Goal: Check status: Check status

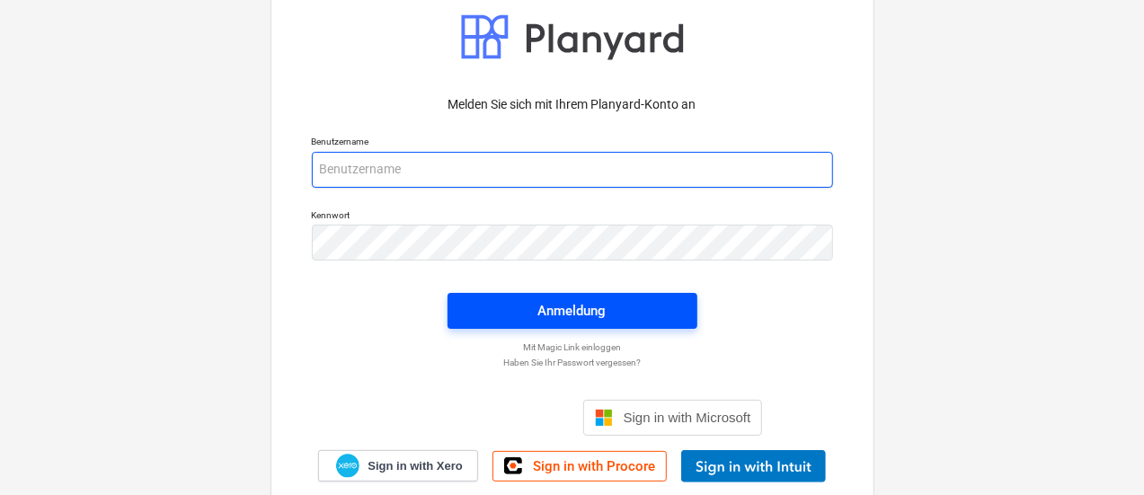
type input "[EMAIL_ADDRESS][PERSON_NAME][DOMAIN_NAME]"
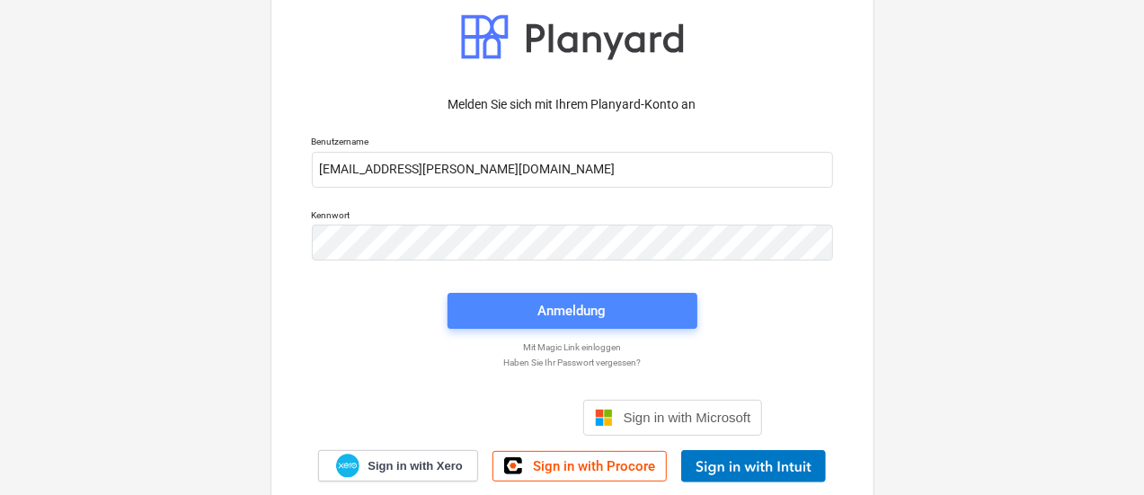
click at [626, 314] on span "Anmeldung" at bounding box center [572, 310] width 207 height 23
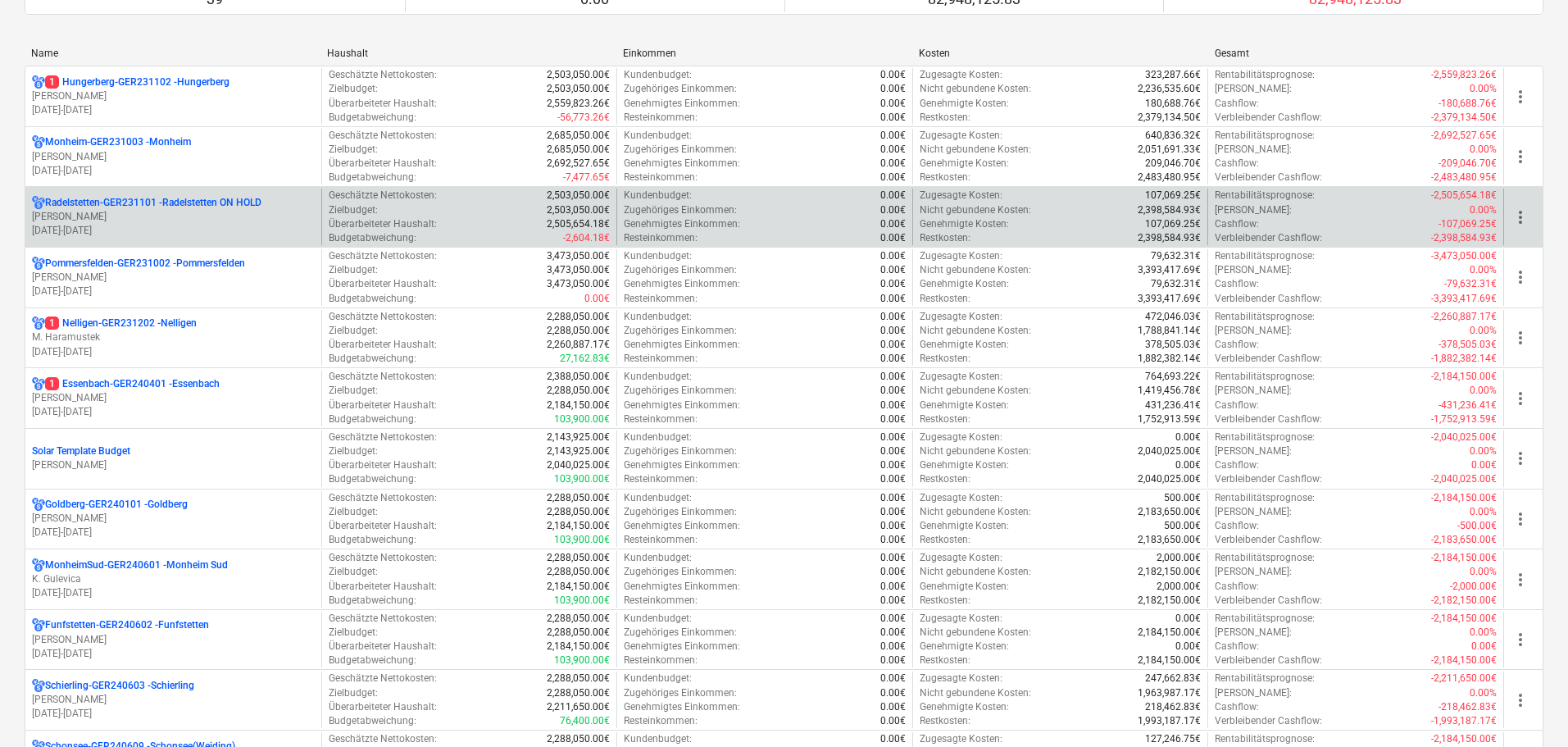
scroll to position [327, 0]
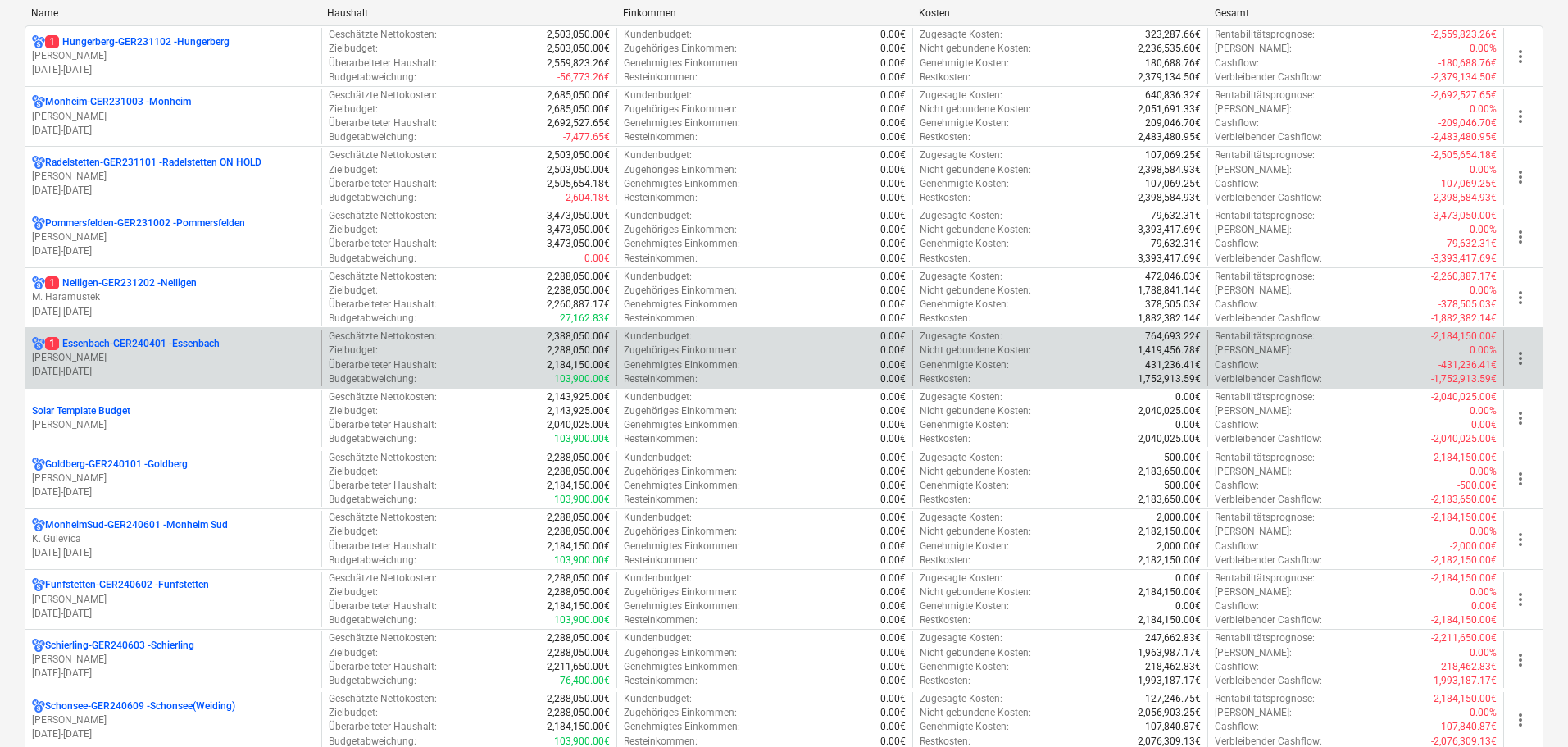
click at [169, 375] on p "[DATE] - [DATE]" at bounding box center [173, 371] width 283 height 14
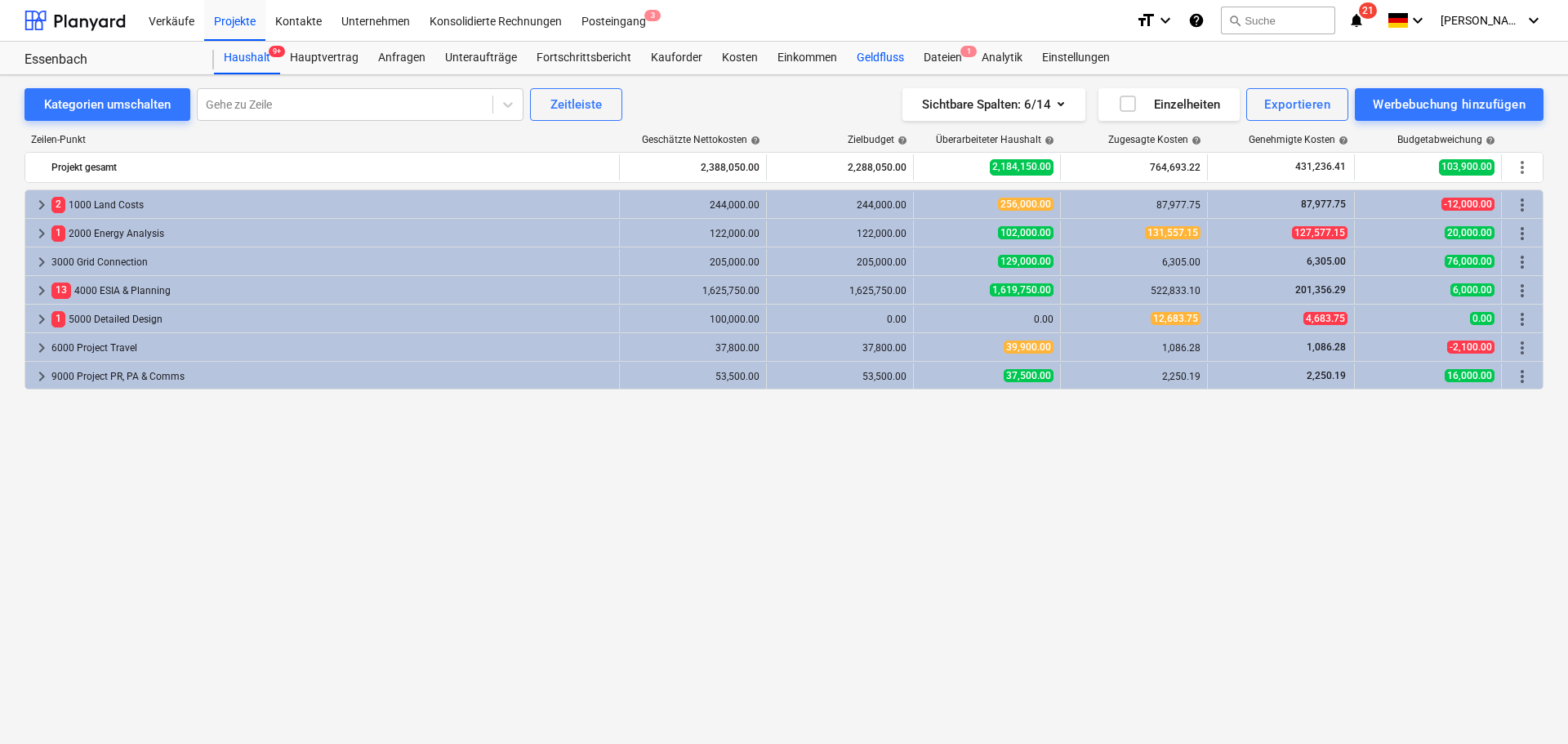
click at [868, 45] on div "Geldfluss" at bounding box center [880, 58] width 67 height 33
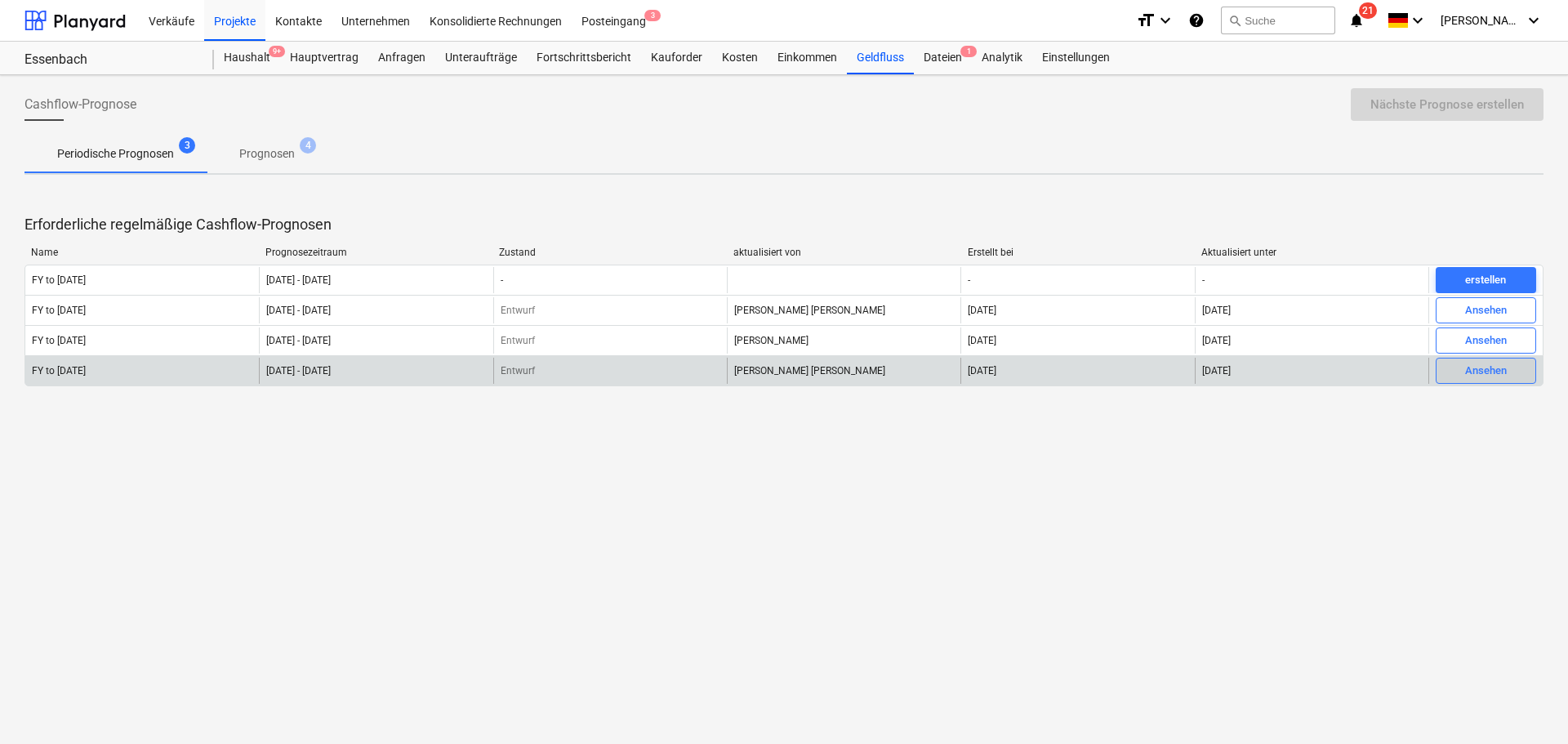
click at [1038, 377] on div "Ansehen" at bounding box center [1485, 371] width 42 height 19
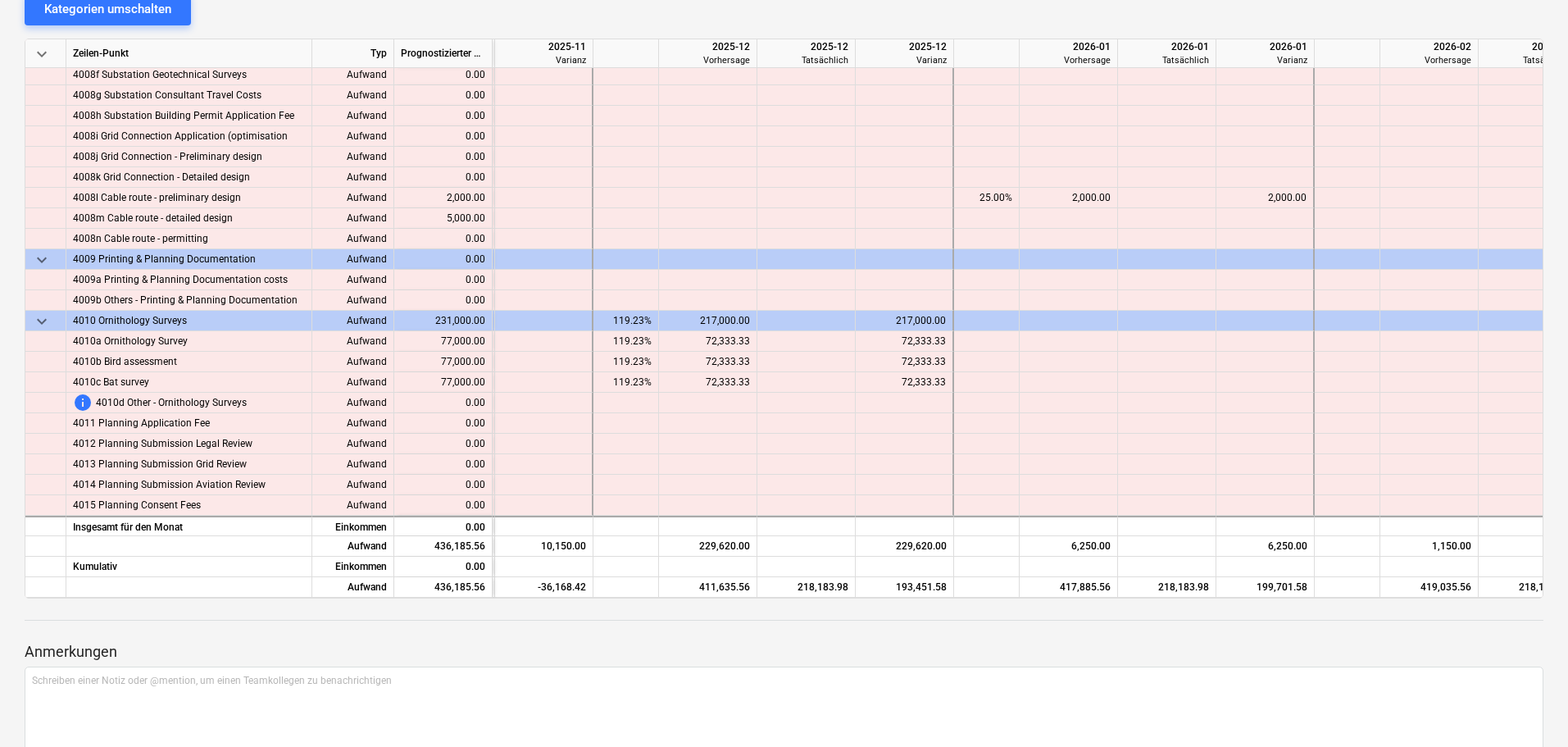
scroll to position [1803, 3080]
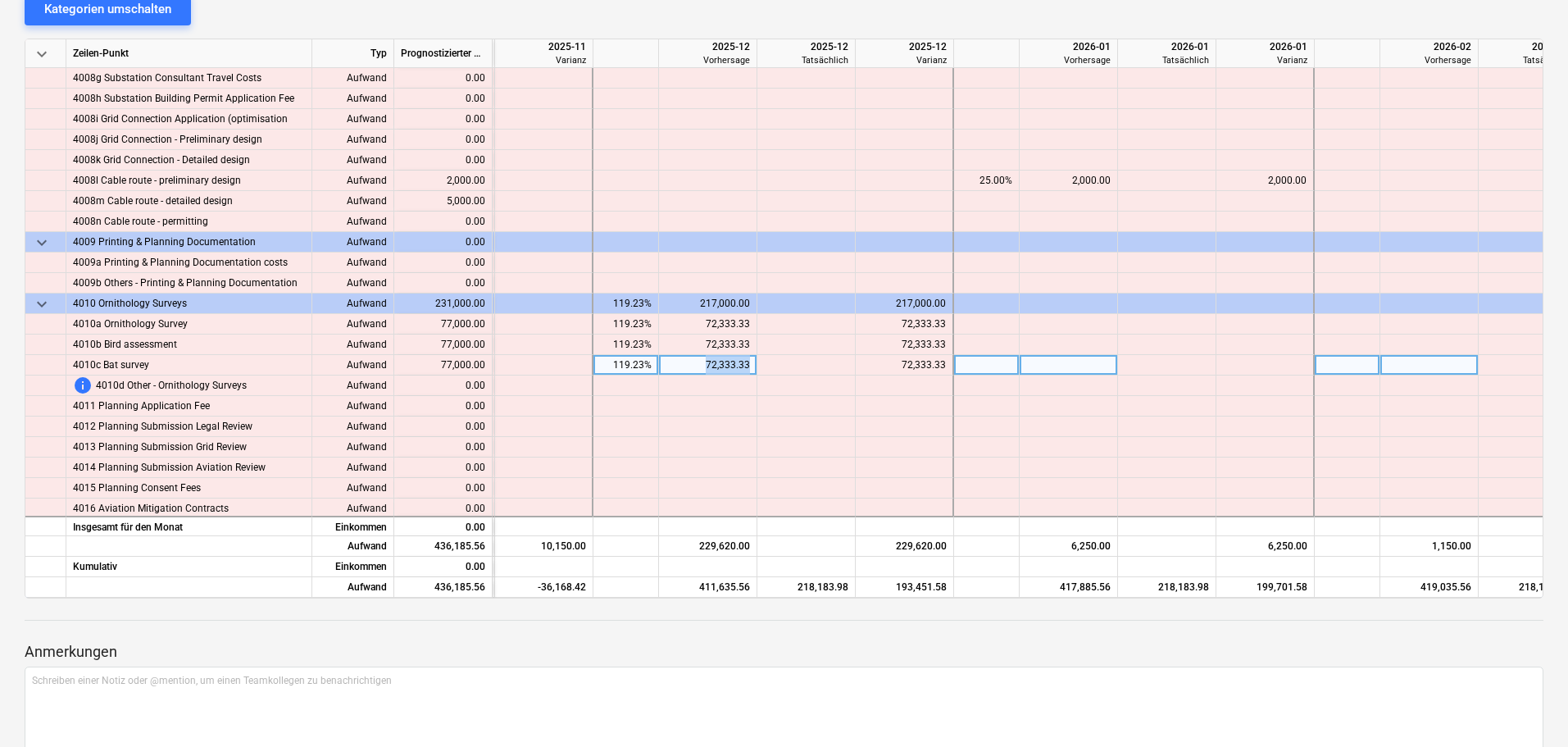
drag, startPoint x: 700, startPoint y: 364, endPoint x: 753, endPoint y: 363, distance: 53.0
click at [753, 363] on div "72,333.33" at bounding box center [709, 365] width 99 height 20
click at [728, 298] on div "217,000.00" at bounding box center [708, 304] width 85 height 20
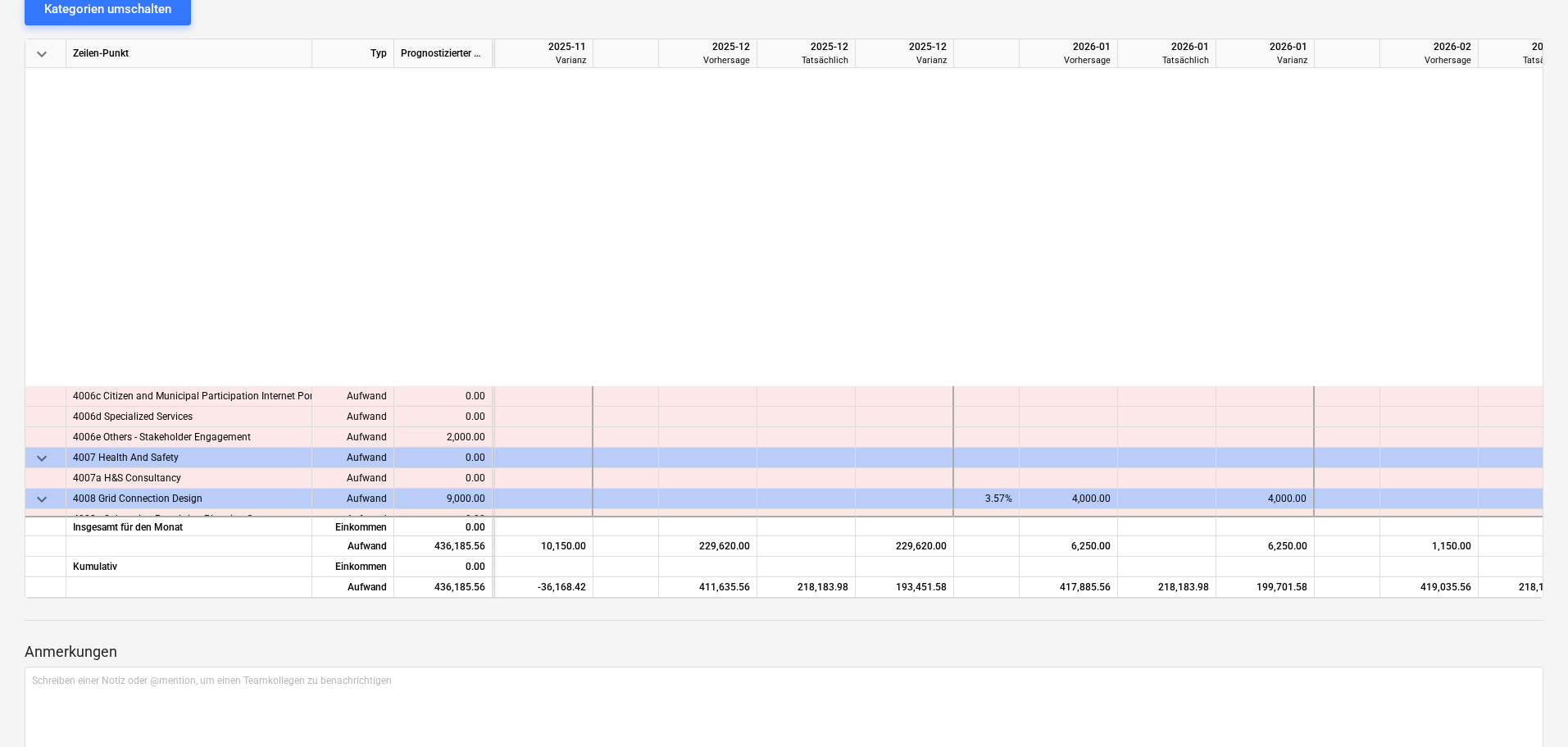
scroll to position [1229, 3080]
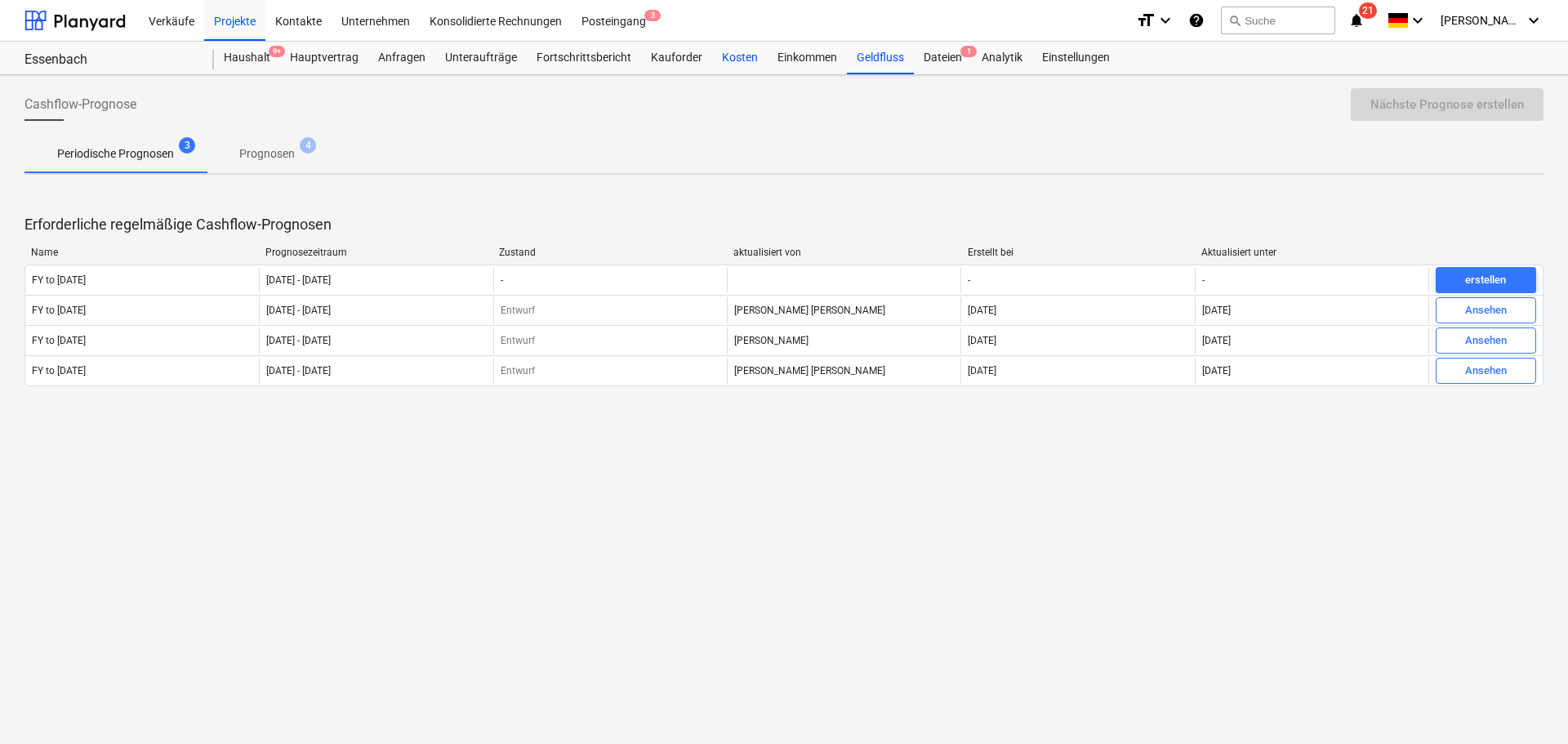
click at [732, 58] on div "Kosten" at bounding box center [739, 58] width 55 height 33
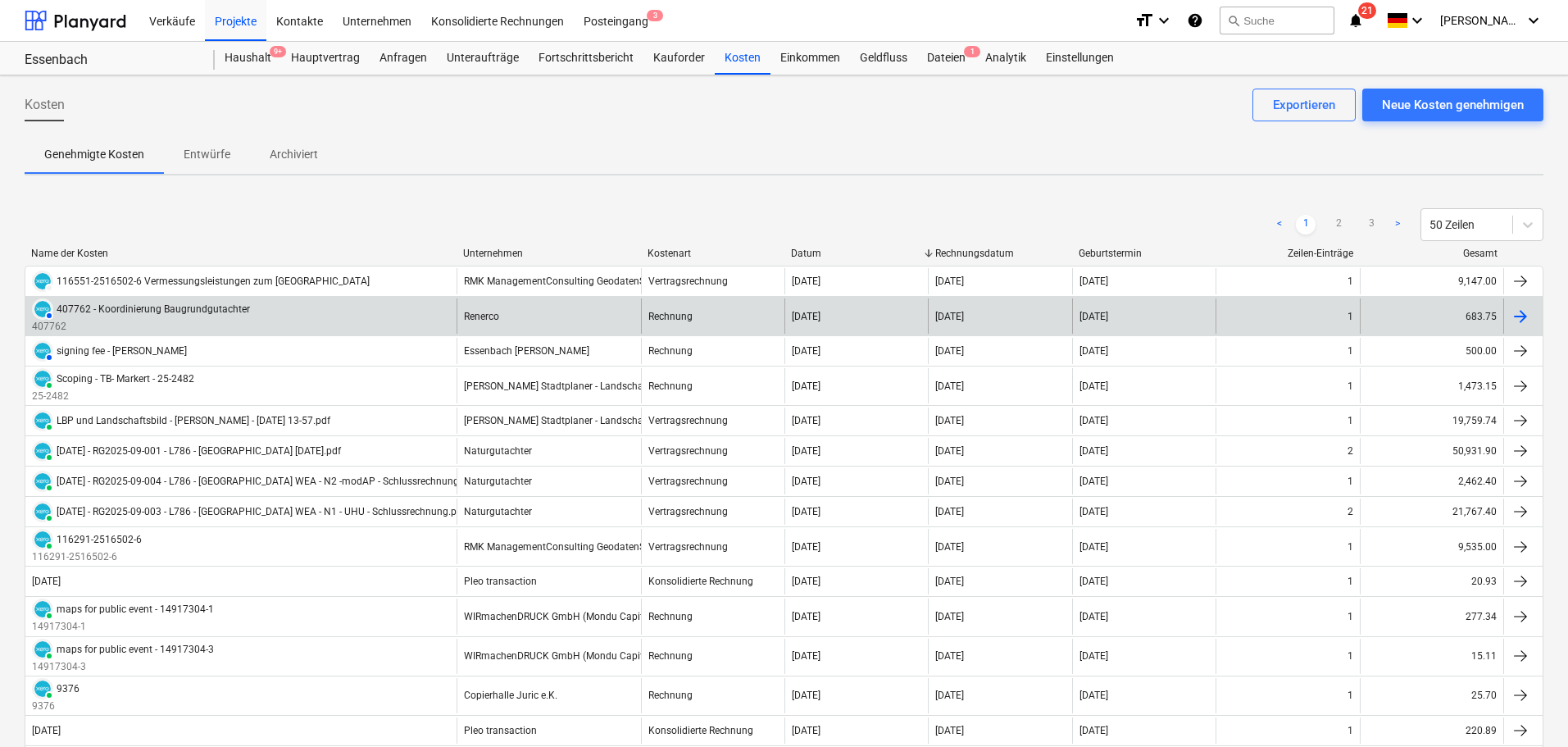
scroll to position [82, 0]
